Goal: Find contact information: Find contact information

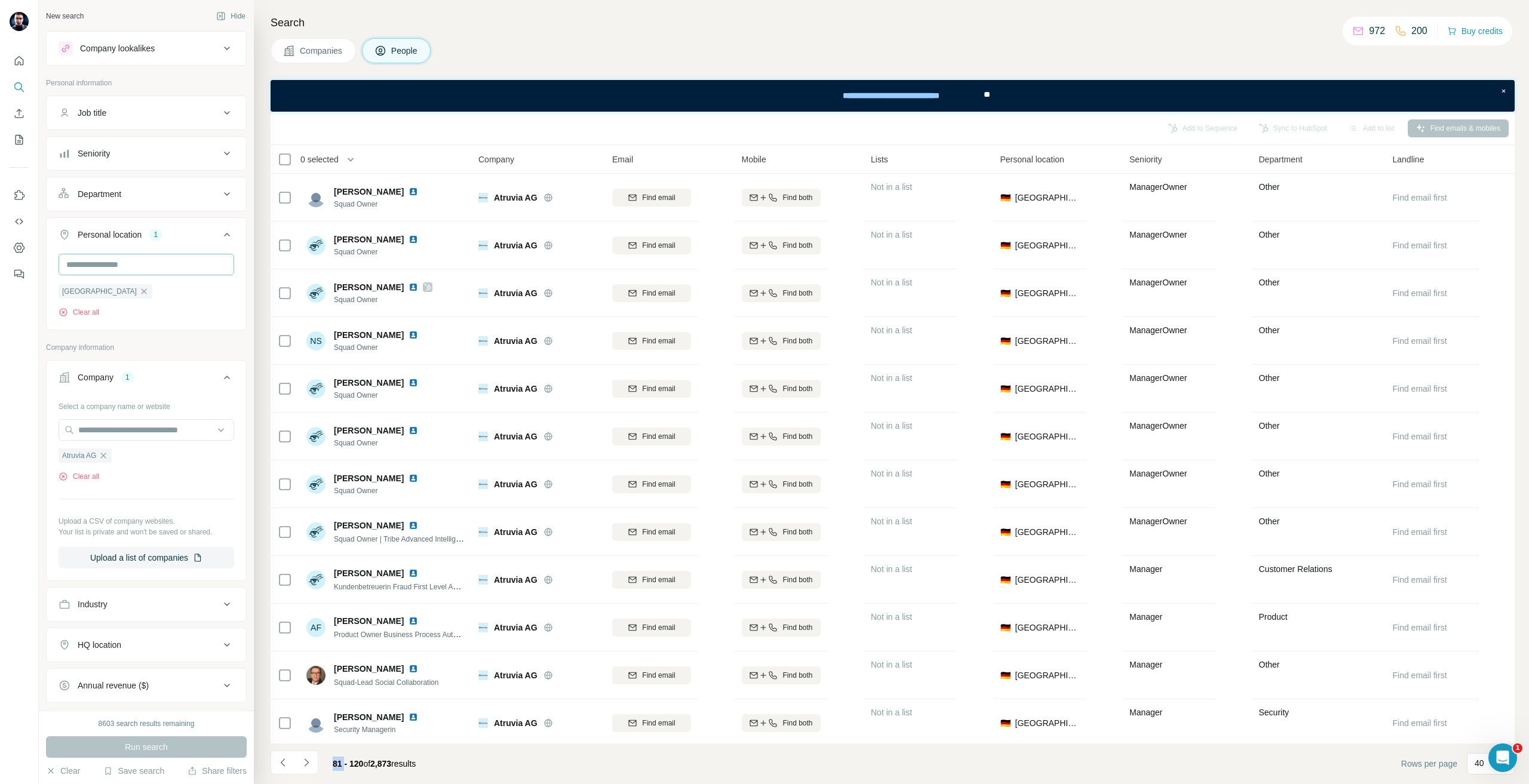
scroll to position [1074, 0]
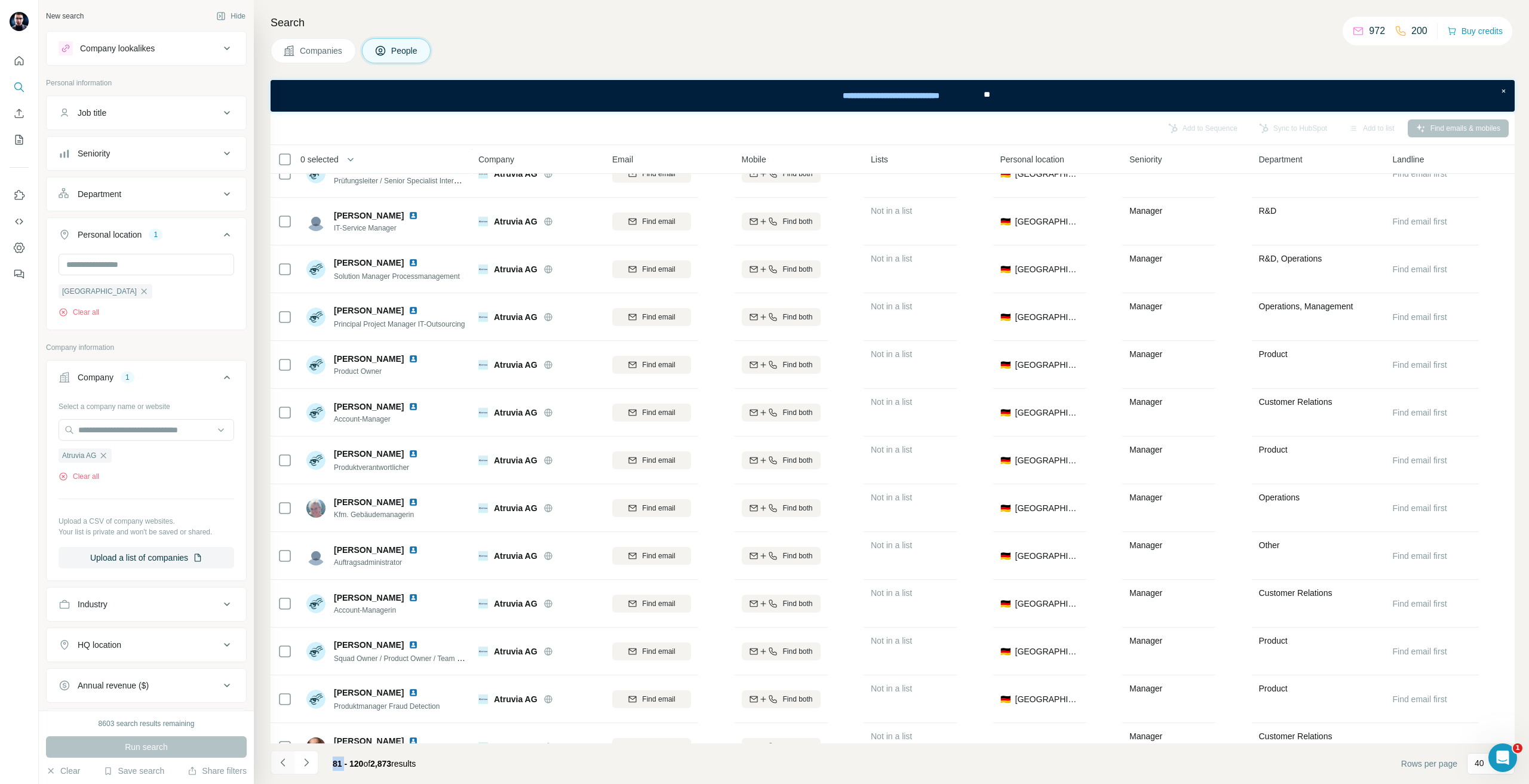
click at [275, 763] on button "Navigate to previous page" at bounding box center [282, 762] width 24 height 24
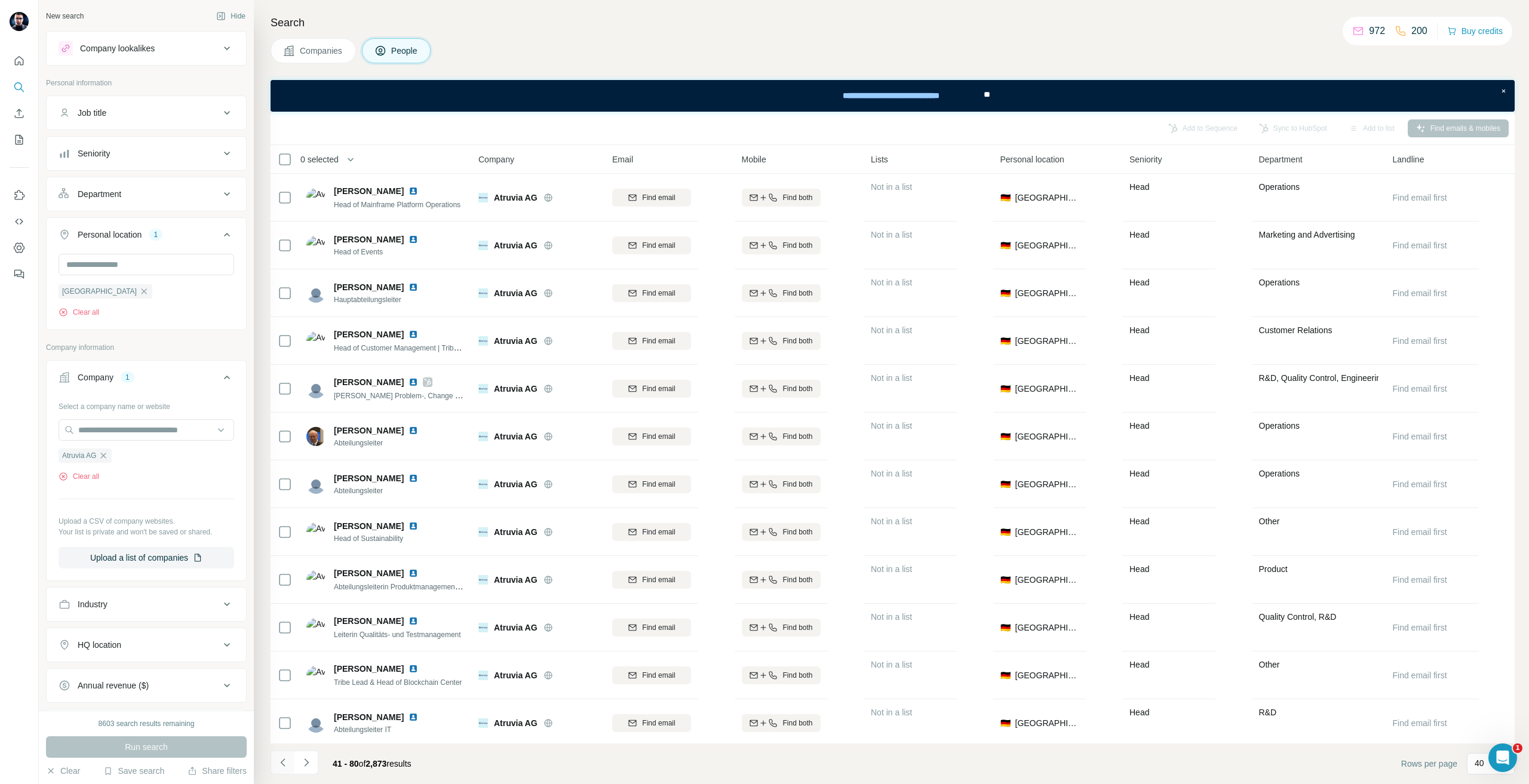
click at [275, 764] on button "Navigate to previous page" at bounding box center [282, 762] width 24 height 24
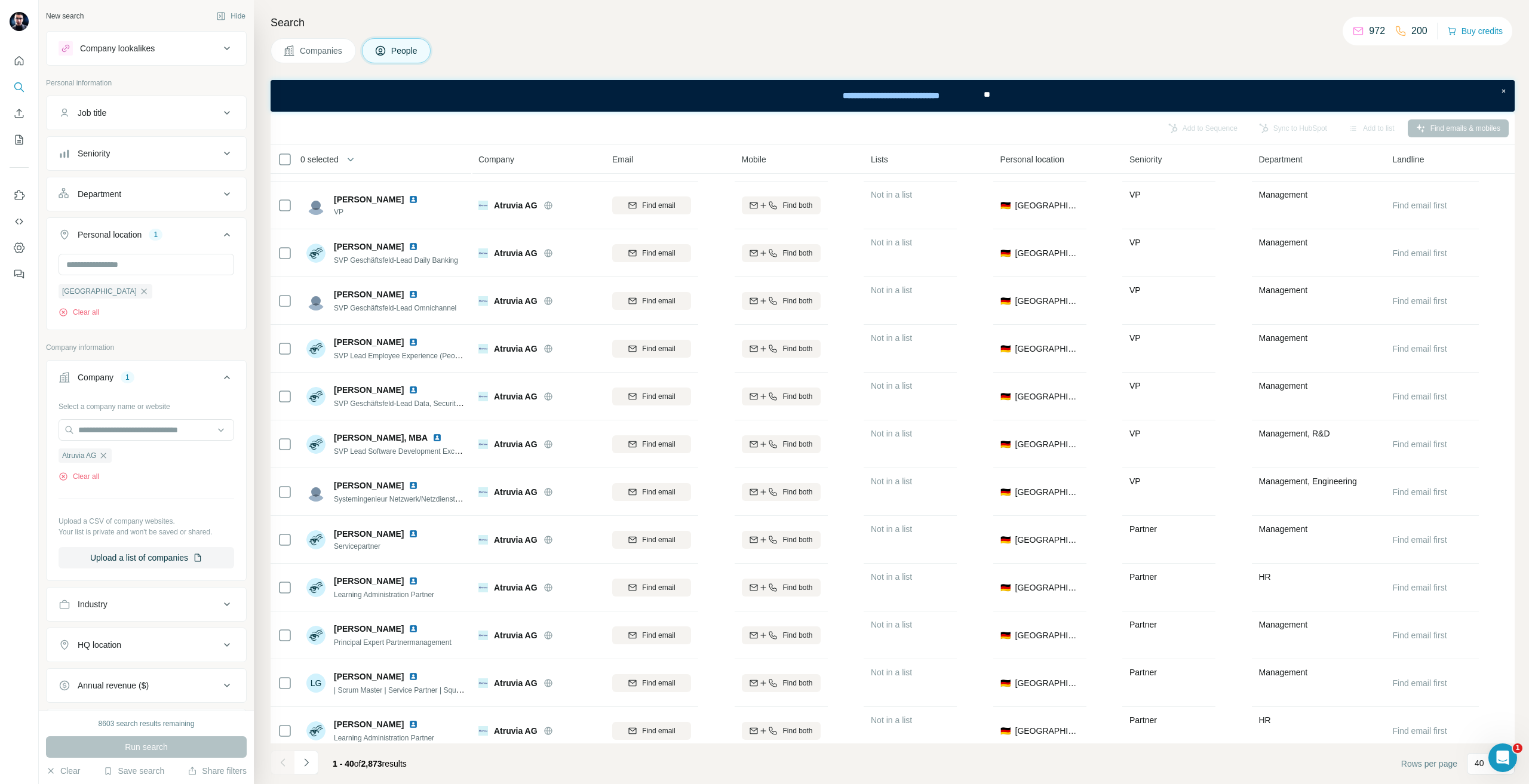
scroll to position [717, 0]
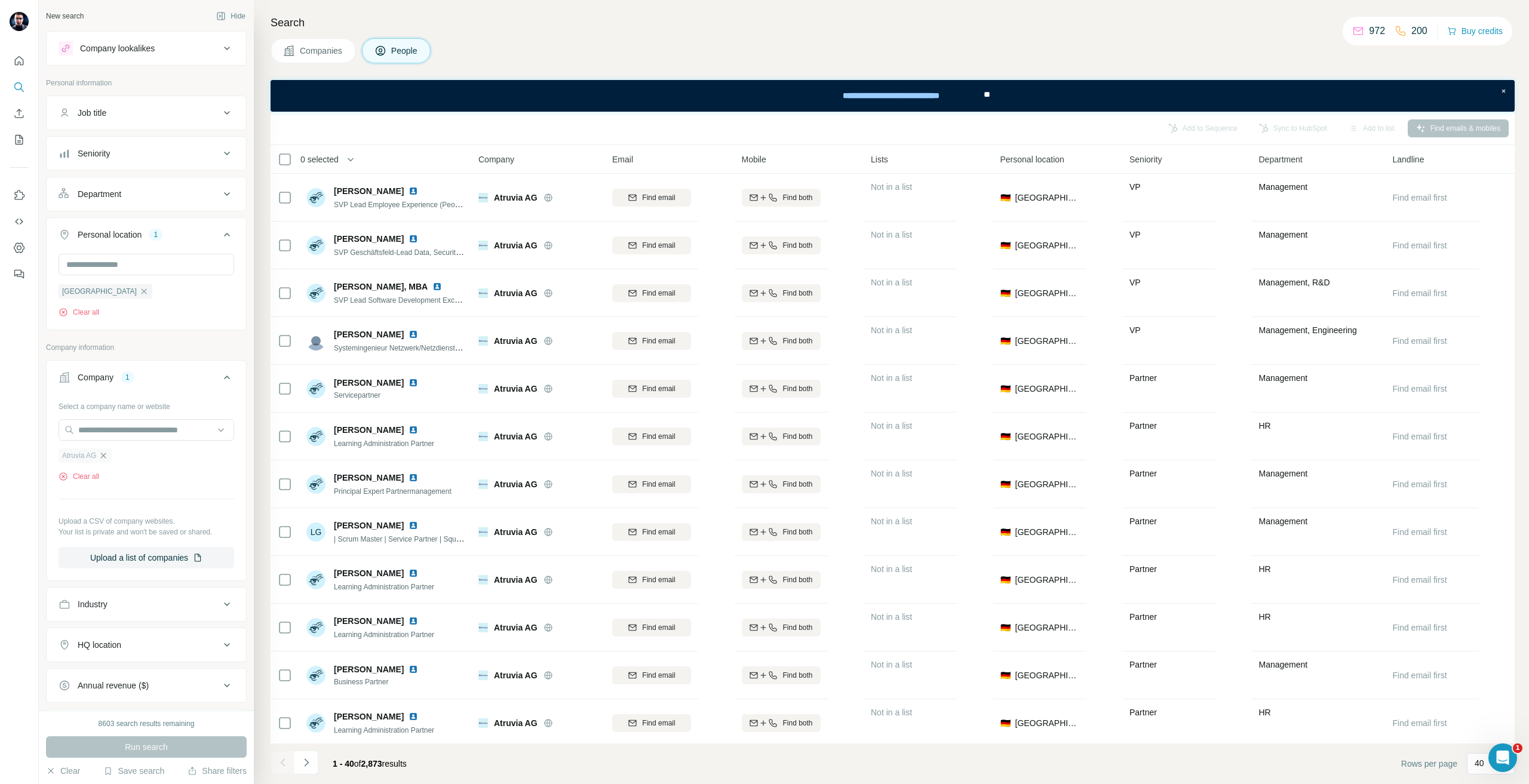
click at [103, 458] on icon "button" at bounding box center [103, 455] width 9 height 9
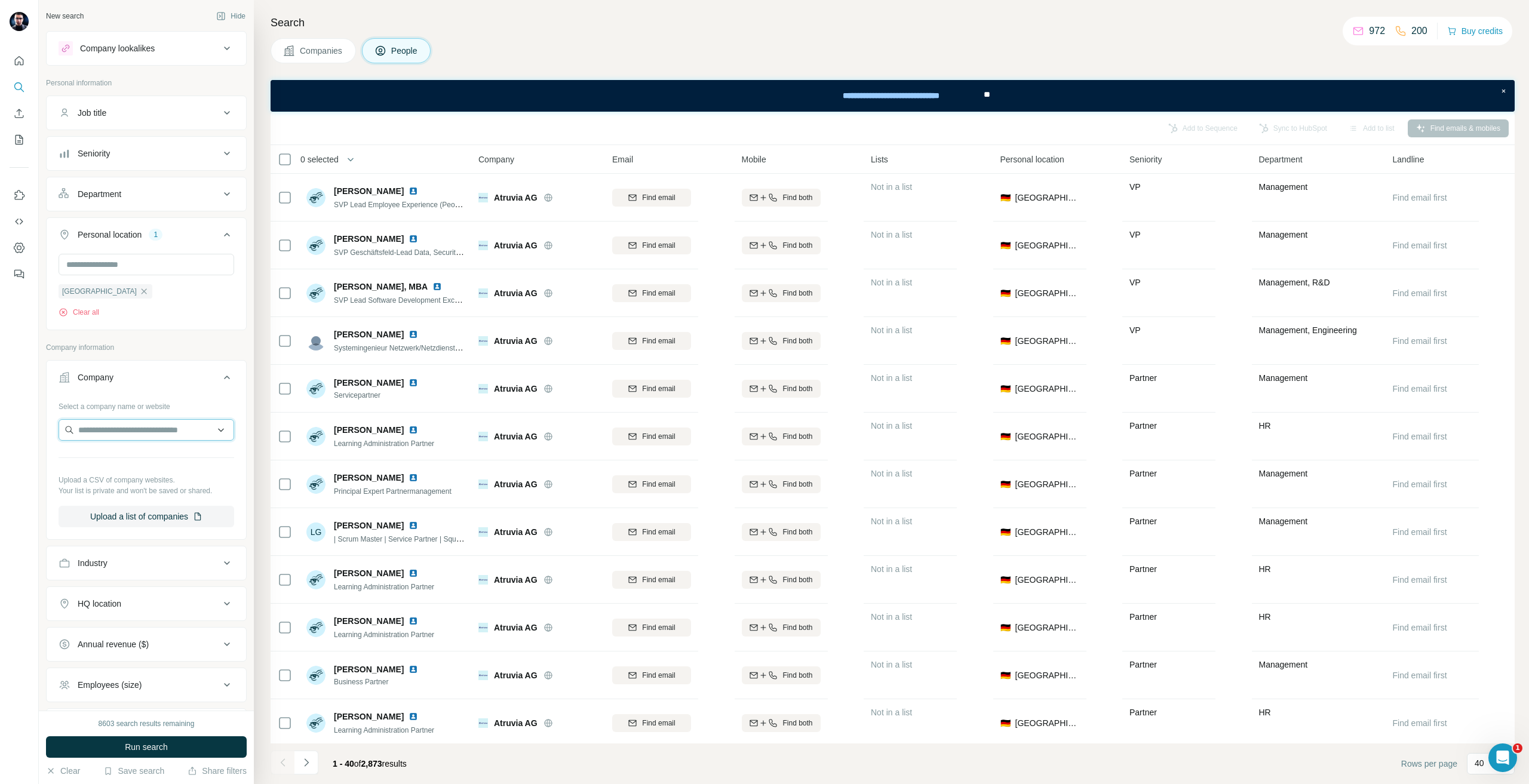
click at [111, 434] on input "text" at bounding box center [147, 429] width 176 height 22
type input "**********"
click at [140, 470] on p "[DOMAIN_NAME]" at bounding box center [134, 468] width 82 height 11
click at [148, 741] on span "Run search" at bounding box center [146, 746] width 43 height 12
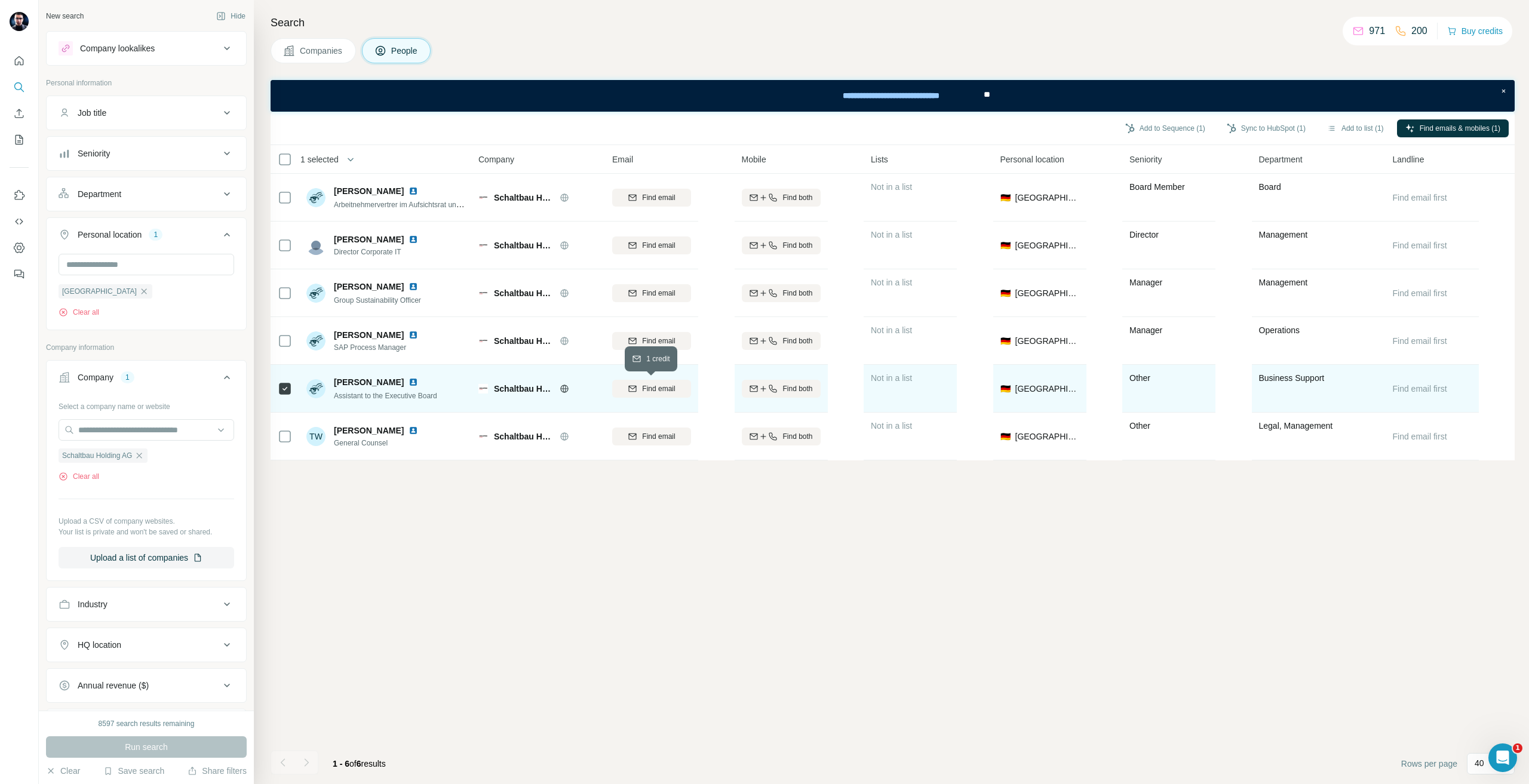
click at [638, 395] on button "Find email" at bounding box center [651, 389] width 79 height 18
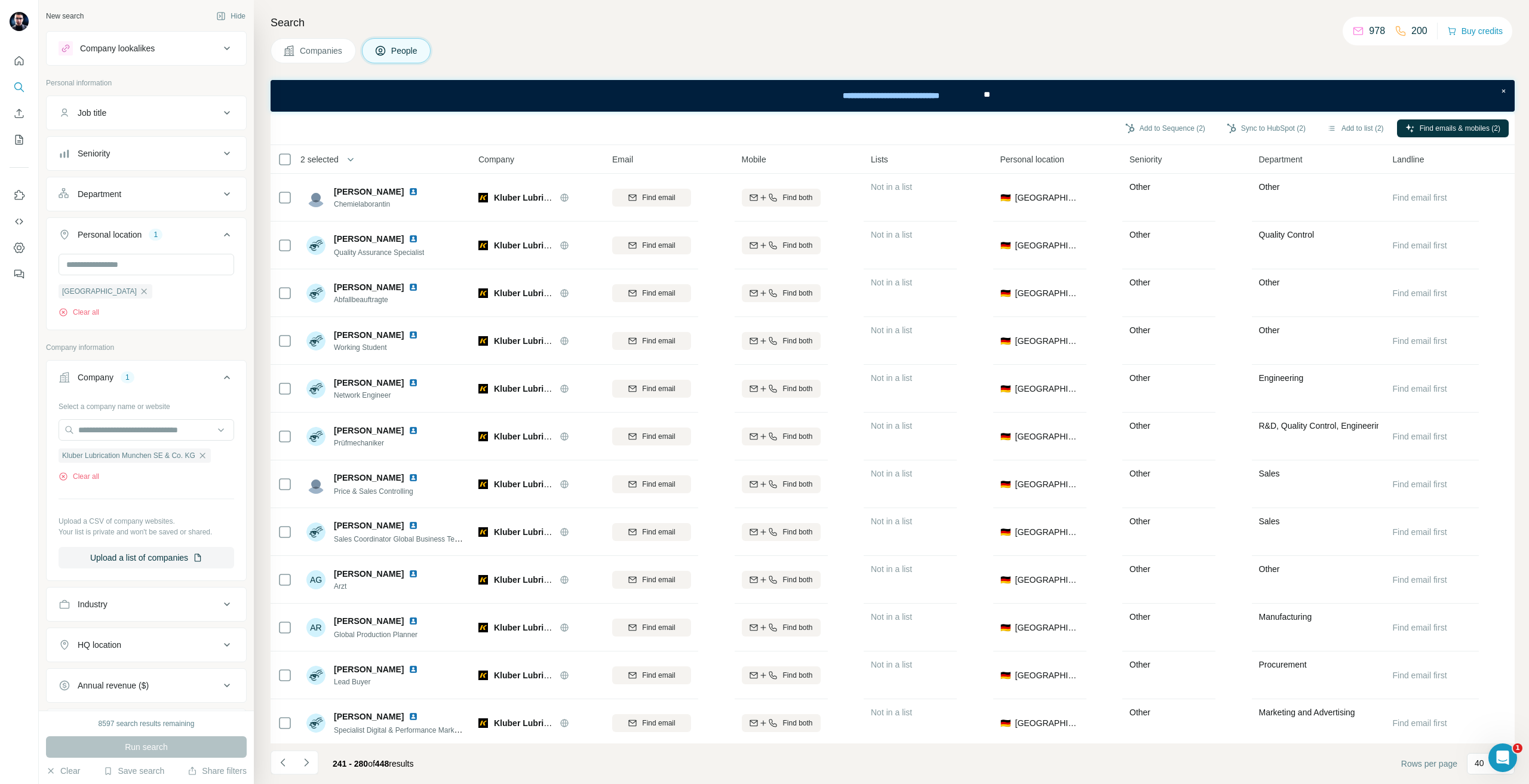
scroll to position [1346, 0]
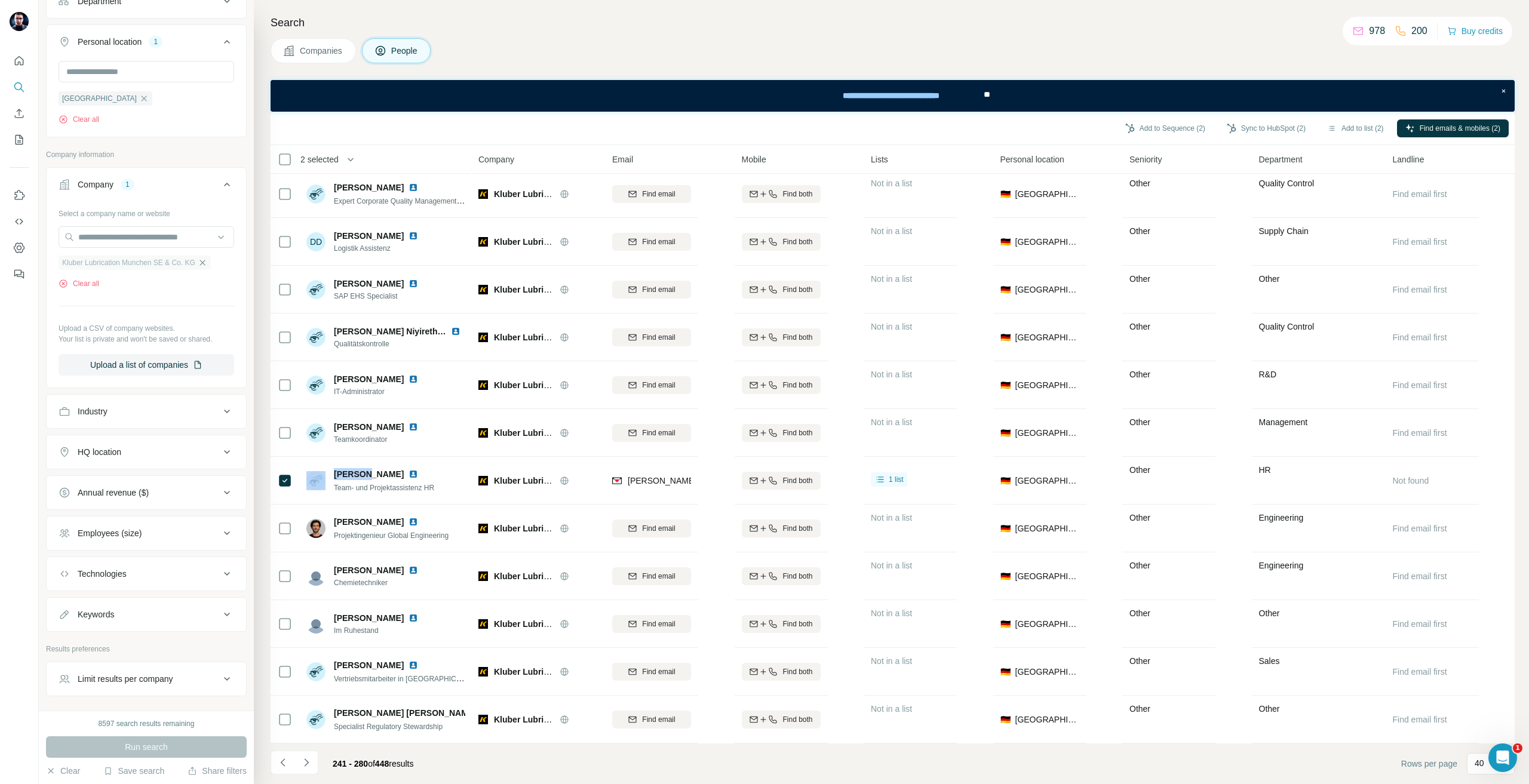
click at [207, 261] on icon "button" at bounding box center [202, 262] width 9 height 9
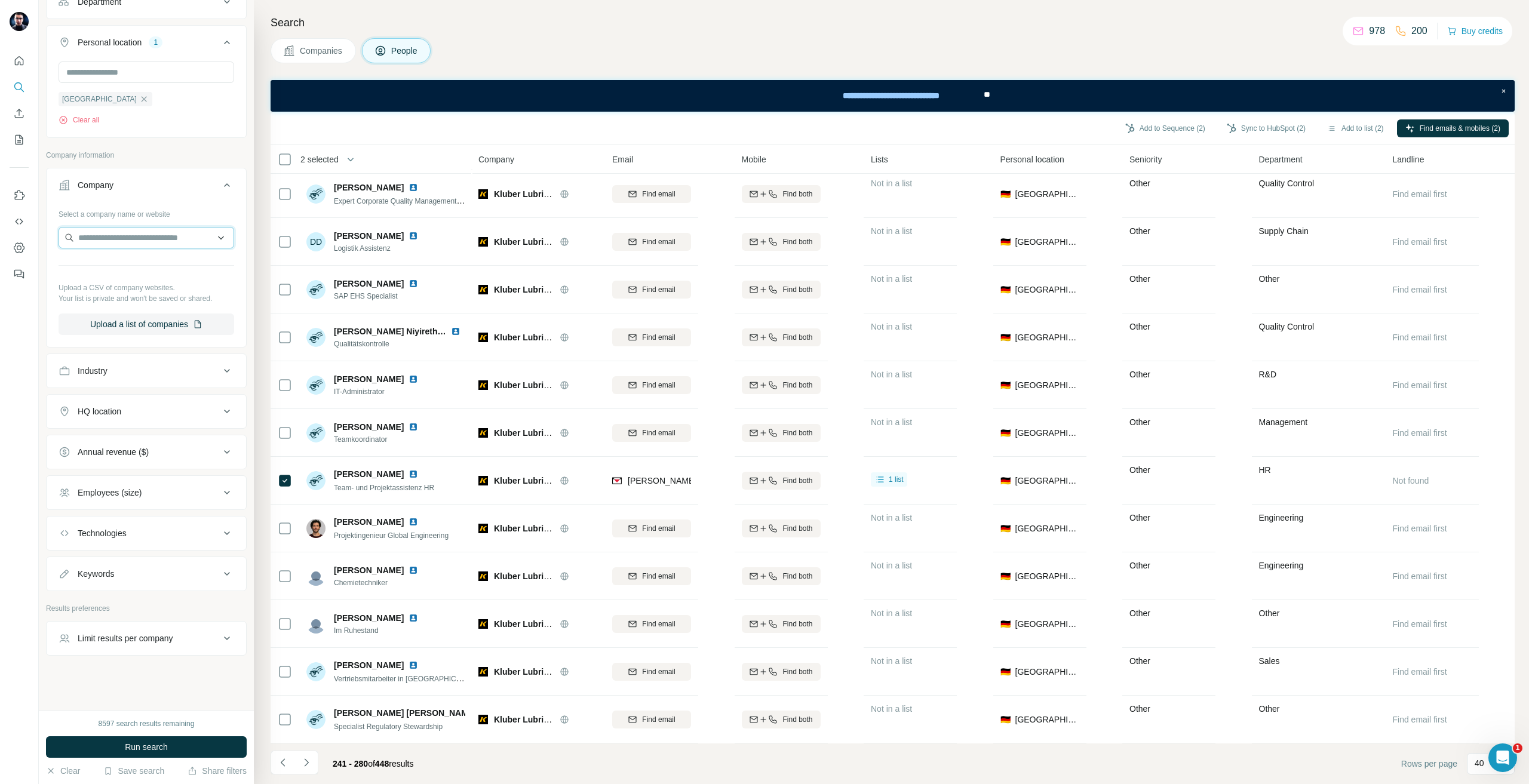
click at [153, 245] on input "text" at bounding box center [147, 238] width 176 height 22
type input "**********"
click at [149, 272] on div "Stellantis stellantis.com" at bounding box center [142, 270] width 161 height 32
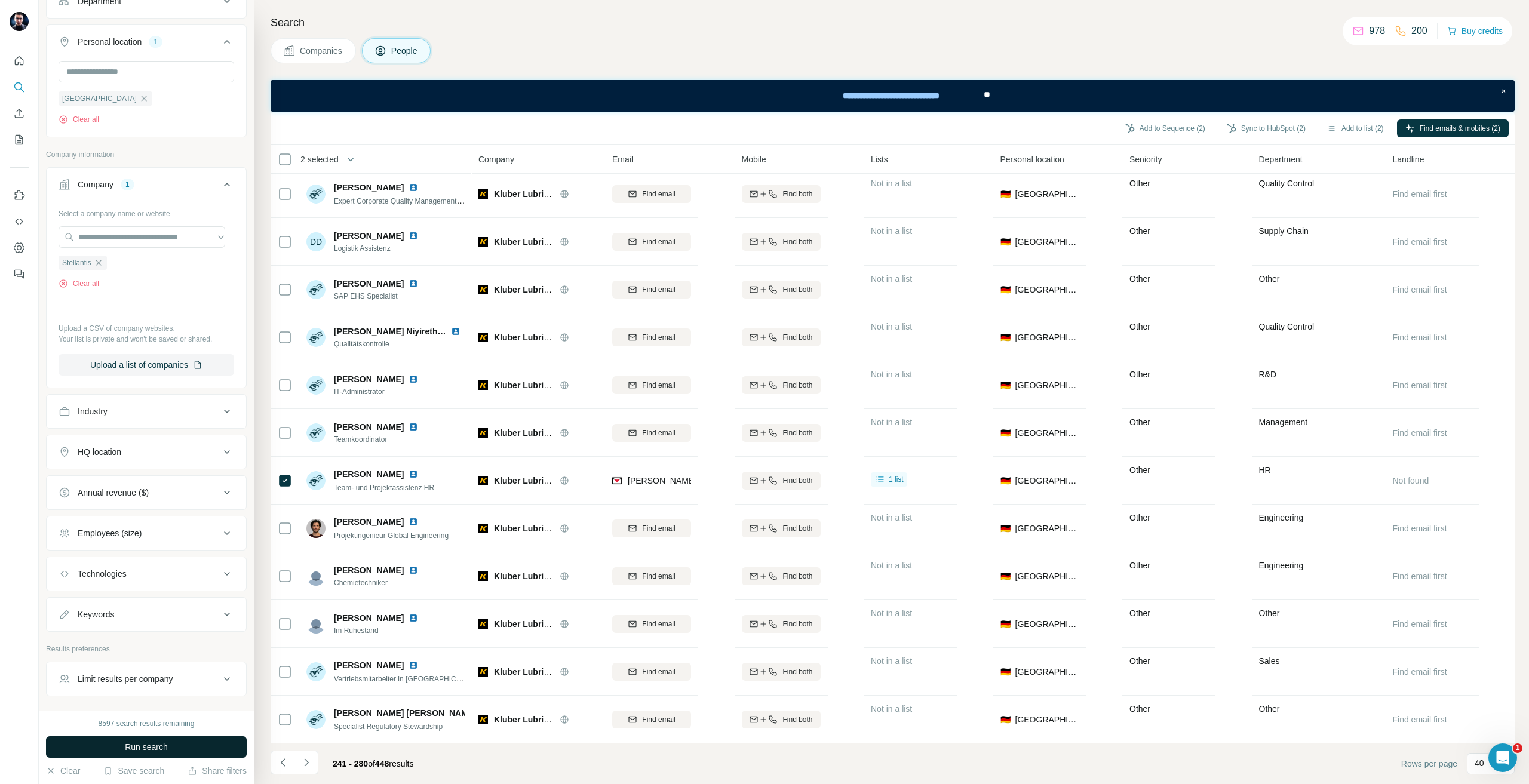
click at [139, 752] on span "Run search" at bounding box center [146, 746] width 43 height 12
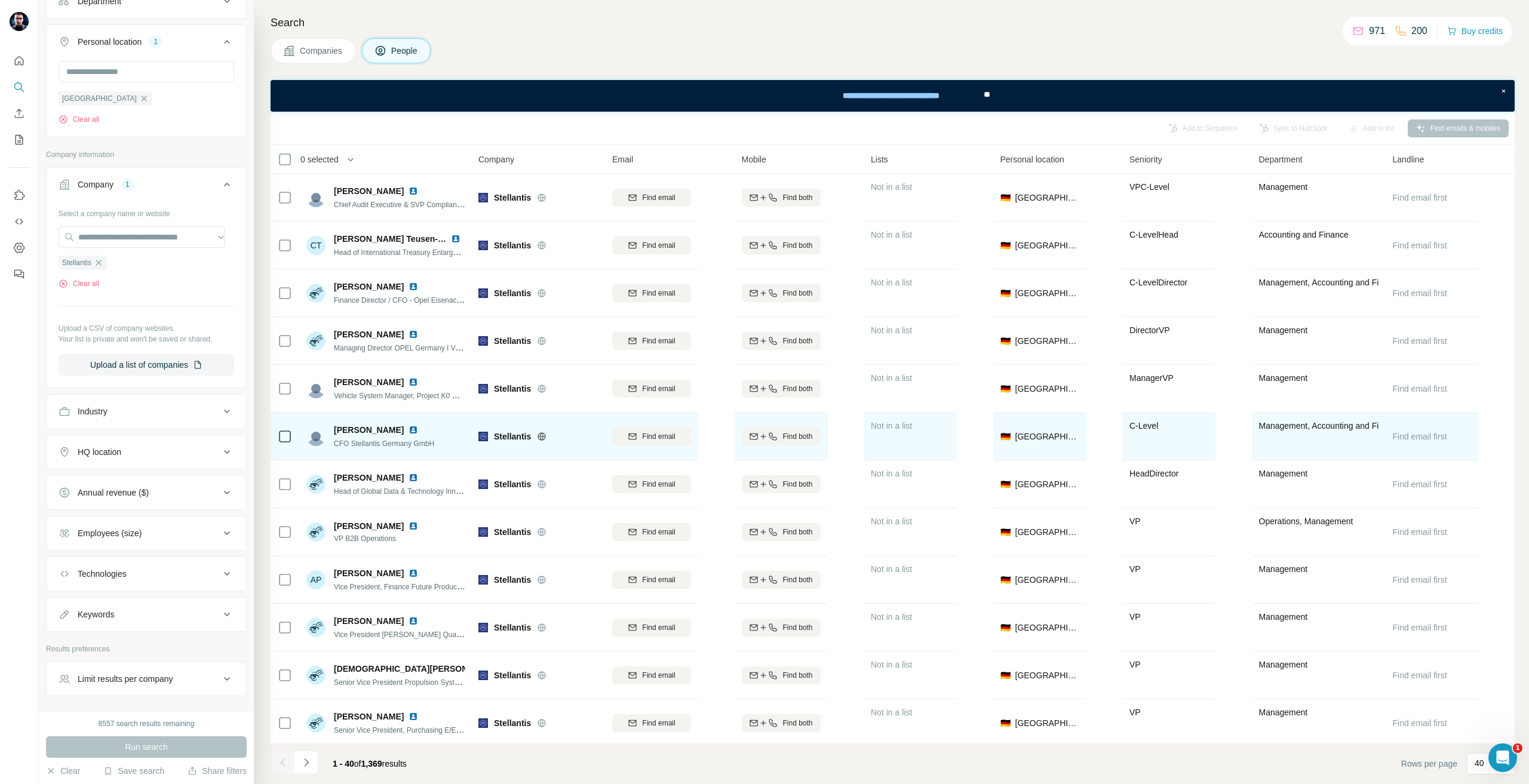
click at [290, 443] on icon at bounding box center [285, 436] width 14 height 14
click at [657, 439] on span "Find email" at bounding box center [658, 436] width 33 height 11
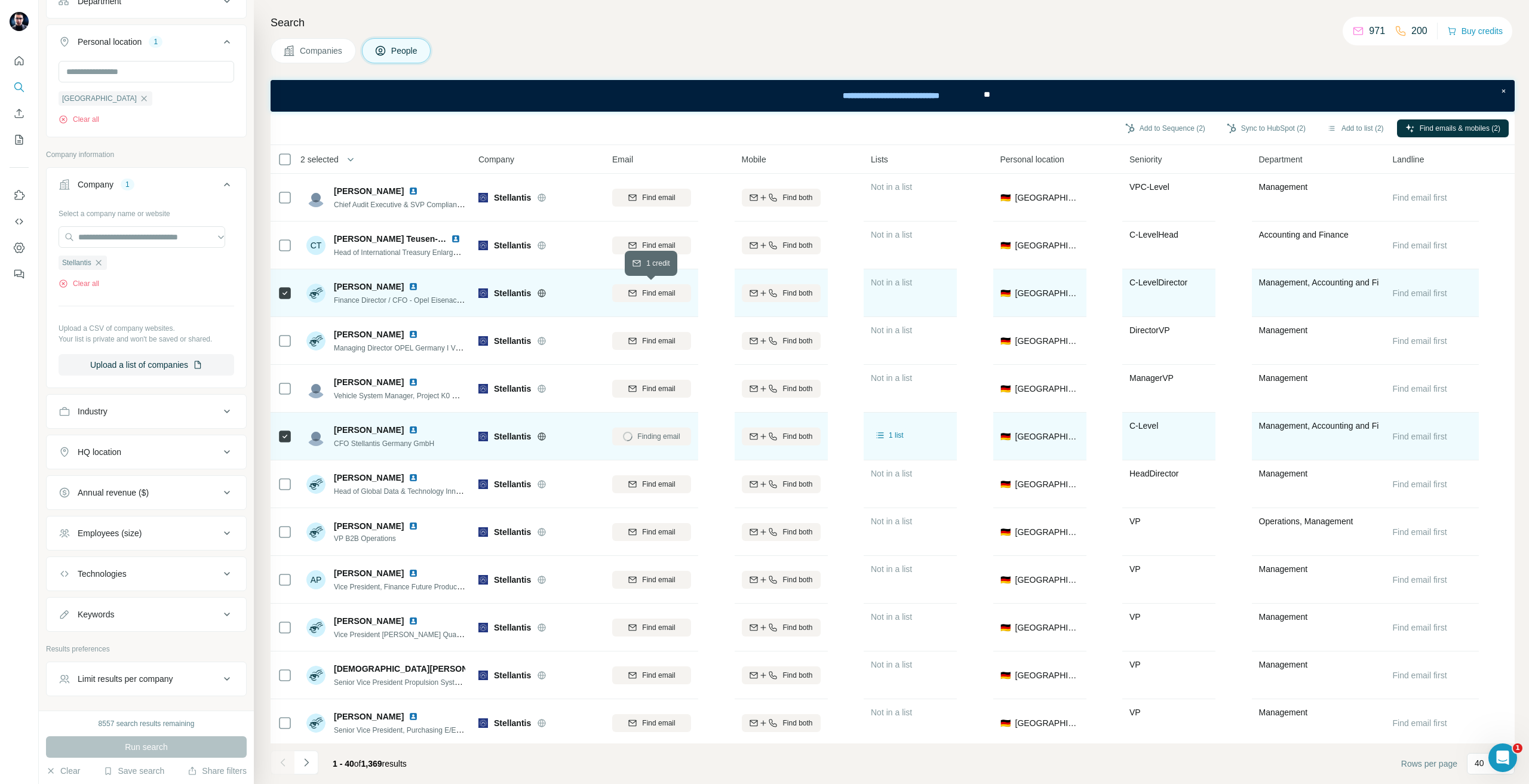
click at [642, 295] on span "Find email" at bounding box center [658, 293] width 33 height 11
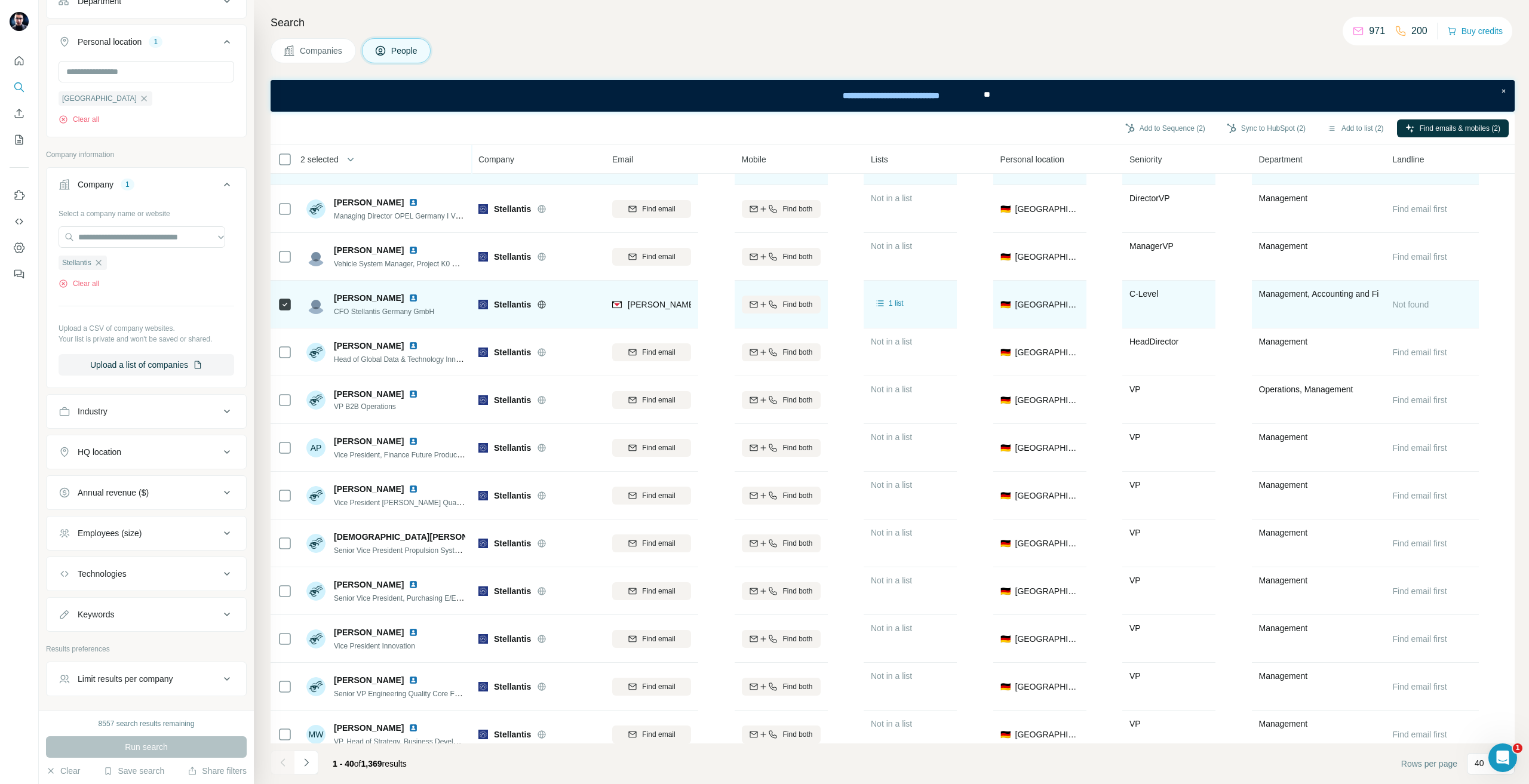
scroll to position [358, 0]
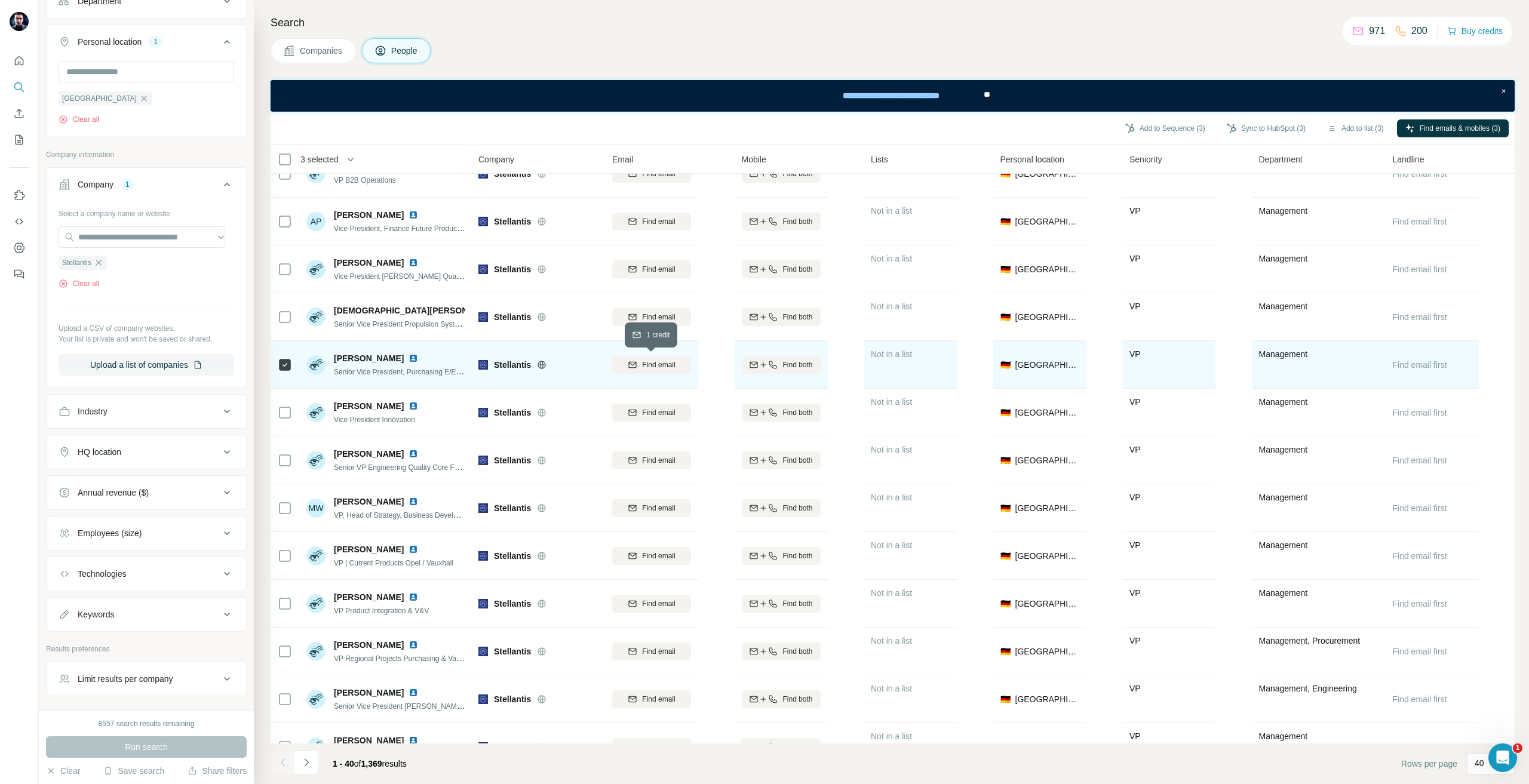
click at [652, 371] on button "Find email" at bounding box center [651, 364] width 79 height 18
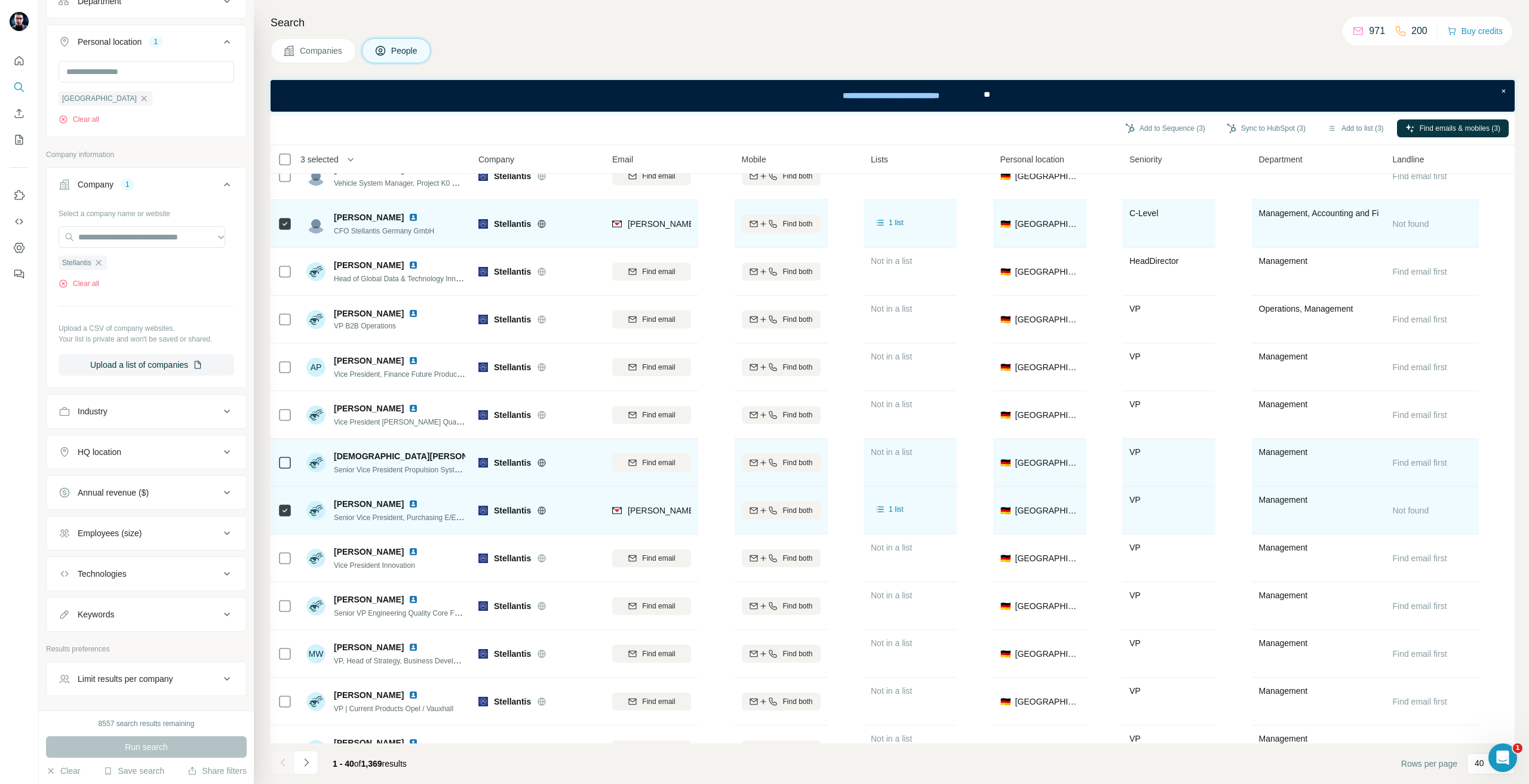
scroll to position [0, 0]
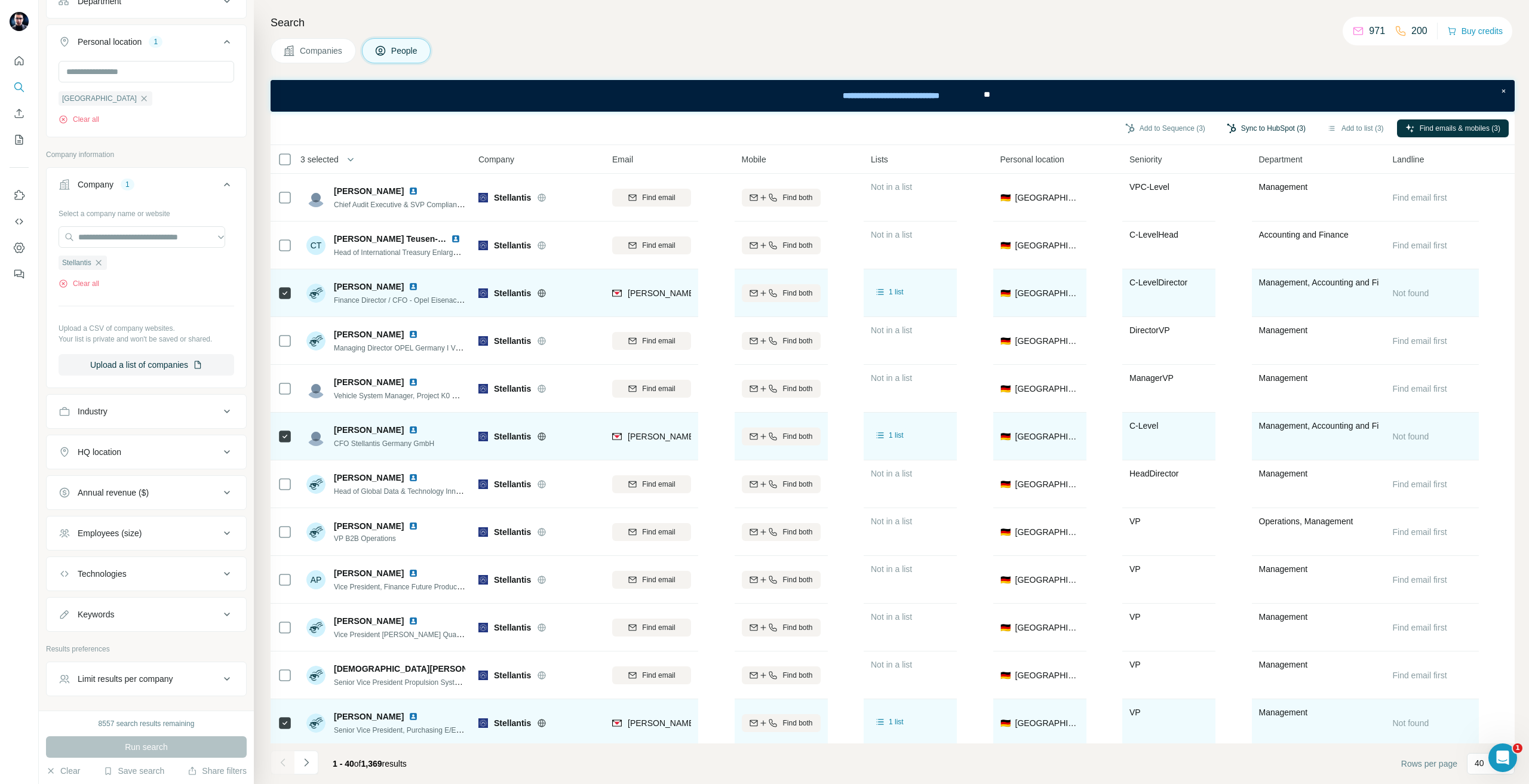
click at [1229, 129] on button "Sync to HubSpot (3)" at bounding box center [1266, 128] width 95 height 18
click at [1220, 225] on button "Sync to HubSpot" at bounding box center [1233, 231] width 132 height 24
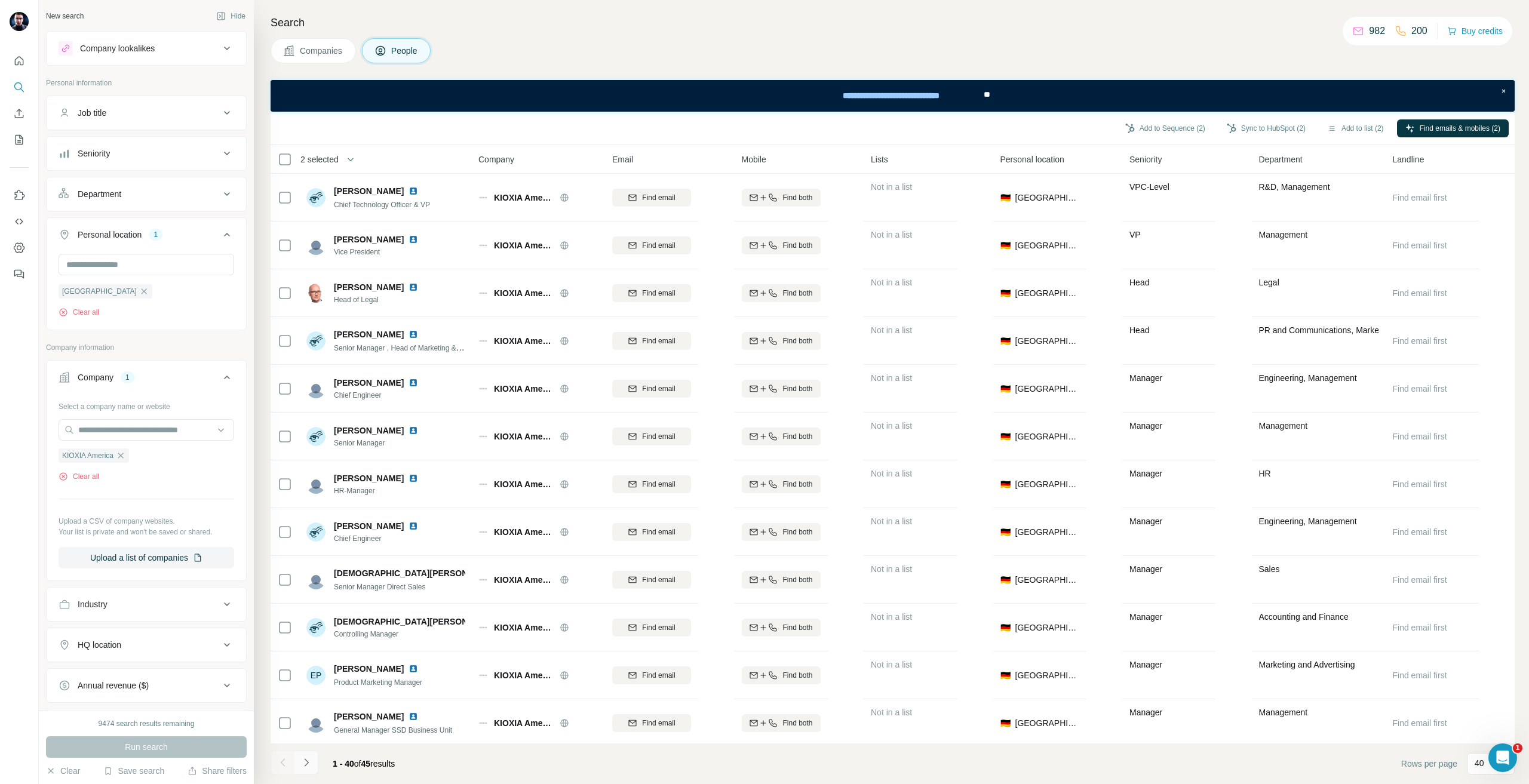
scroll to position [895, 0]
